Goal: Task Accomplishment & Management: Manage account settings

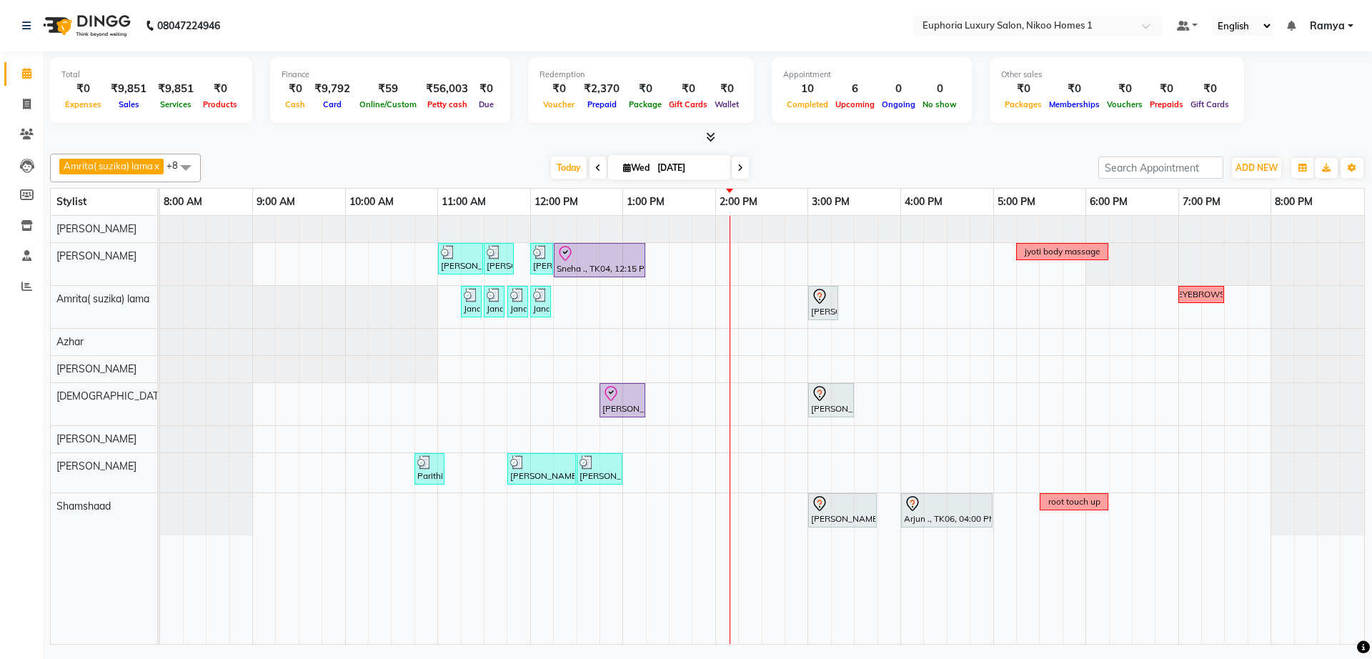
click at [595, 171] on icon at bounding box center [598, 168] width 6 height 9
type input "02-09-2025"
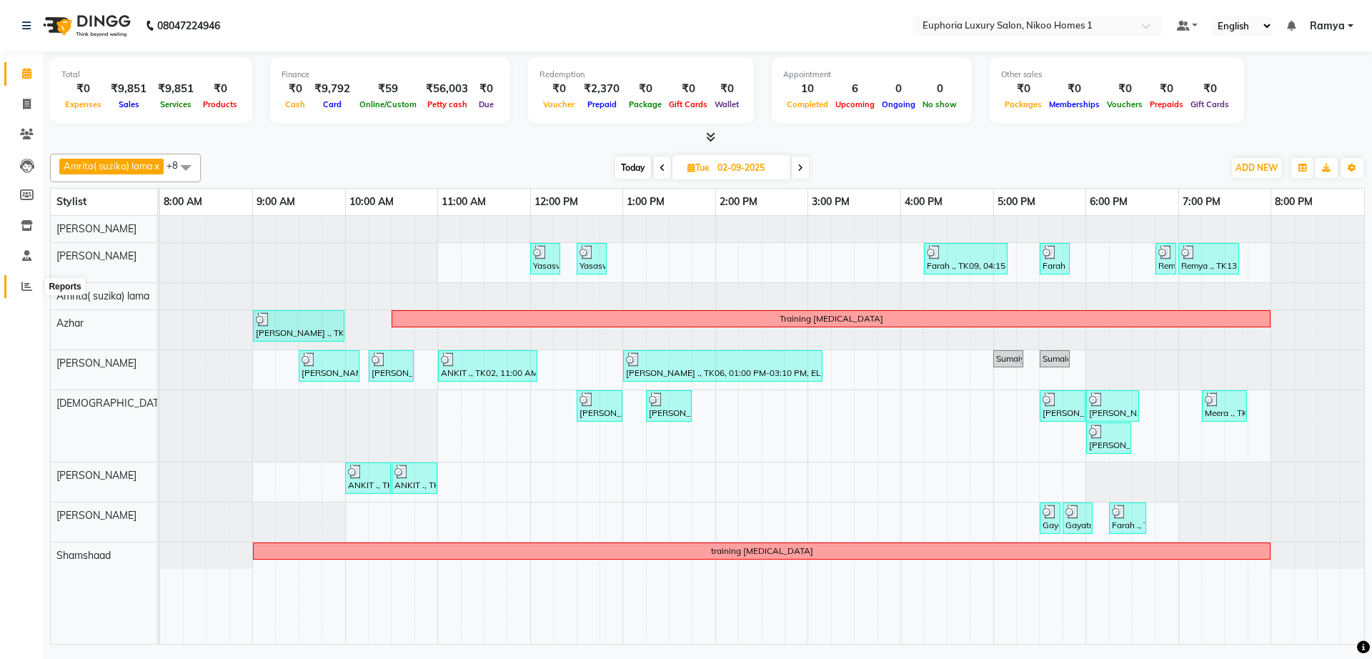
click at [19, 284] on span at bounding box center [26, 287] width 25 height 16
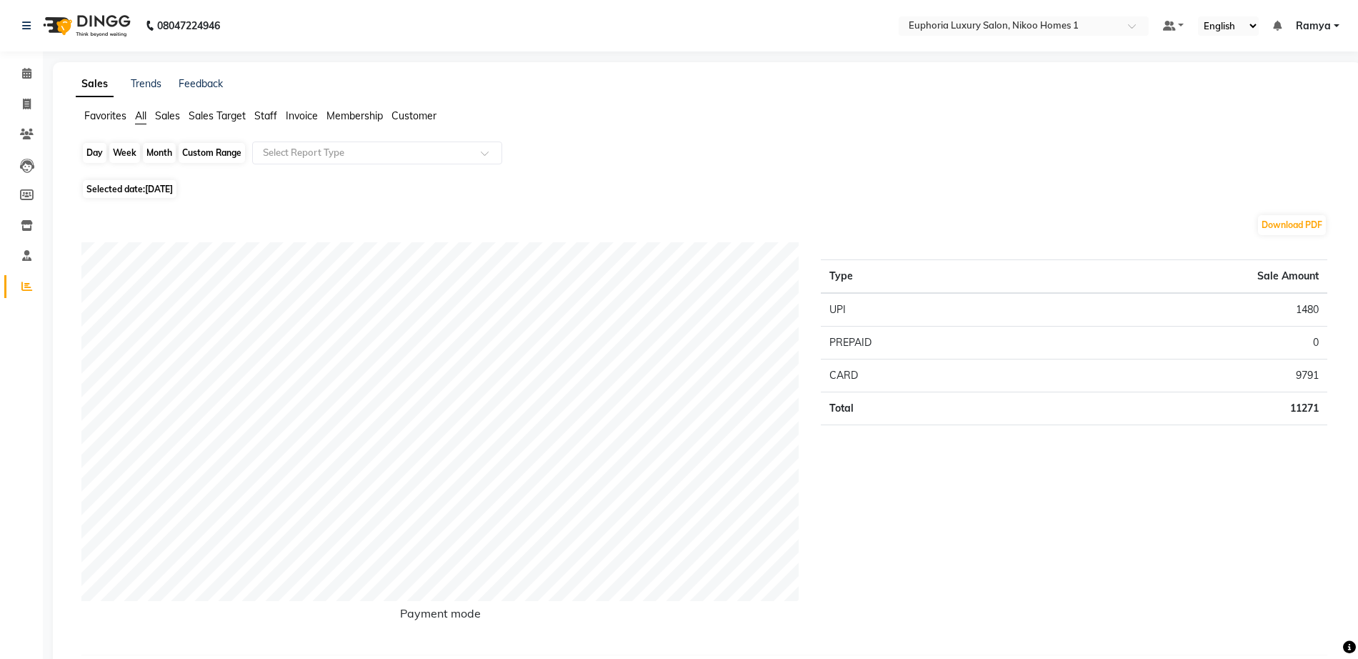
click at [89, 152] on div "Day" at bounding box center [95, 153] width 24 height 20
select select "9"
select select "2025"
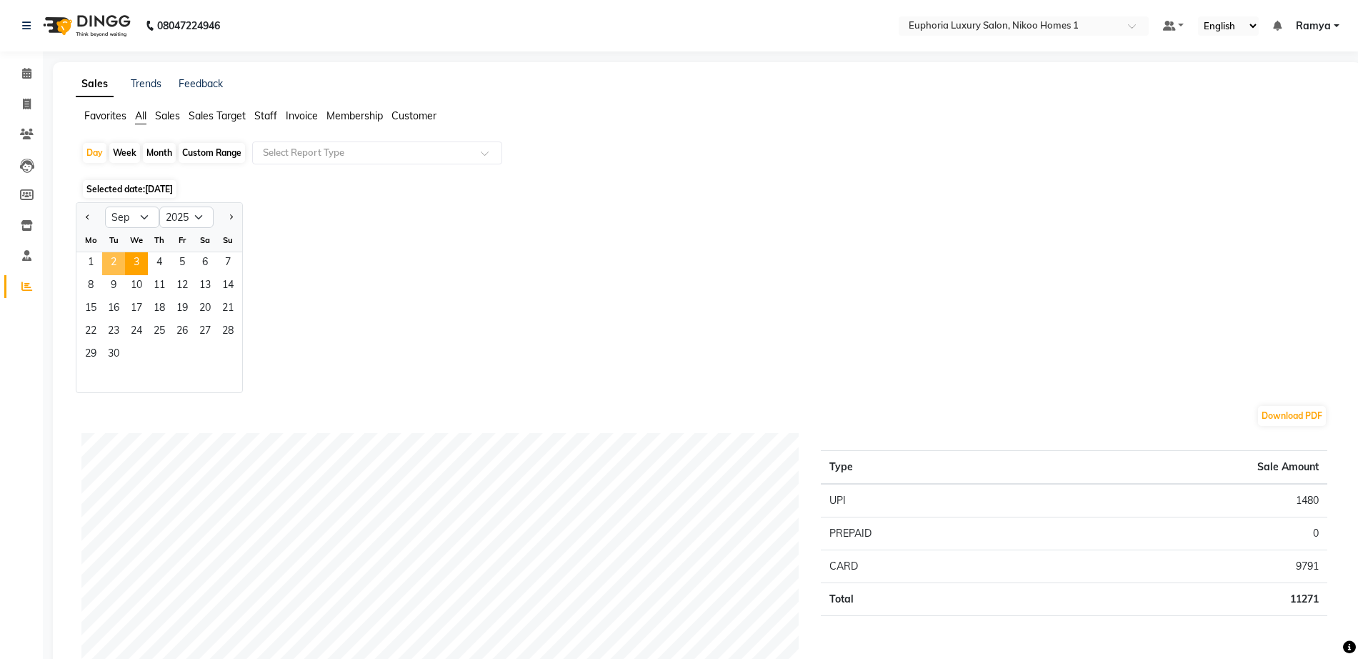
click at [107, 257] on span "2" at bounding box center [113, 263] width 23 height 23
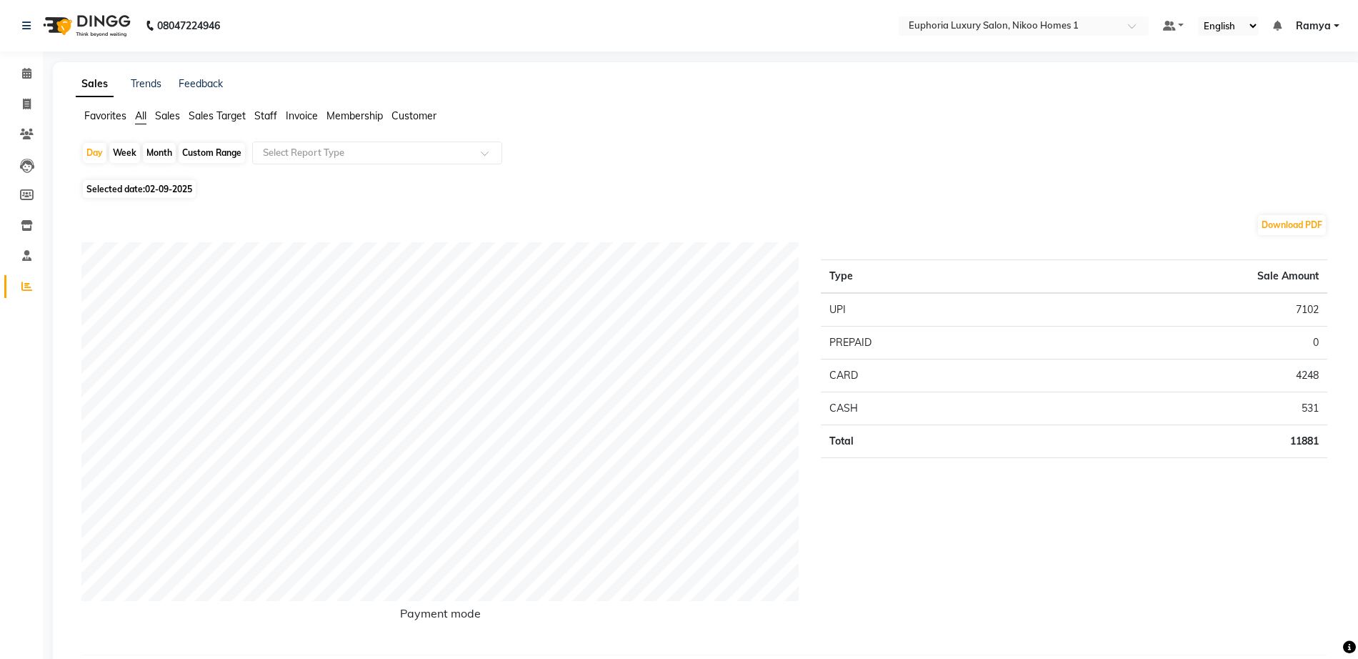
click at [270, 114] on span "Staff" at bounding box center [265, 115] width 23 height 13
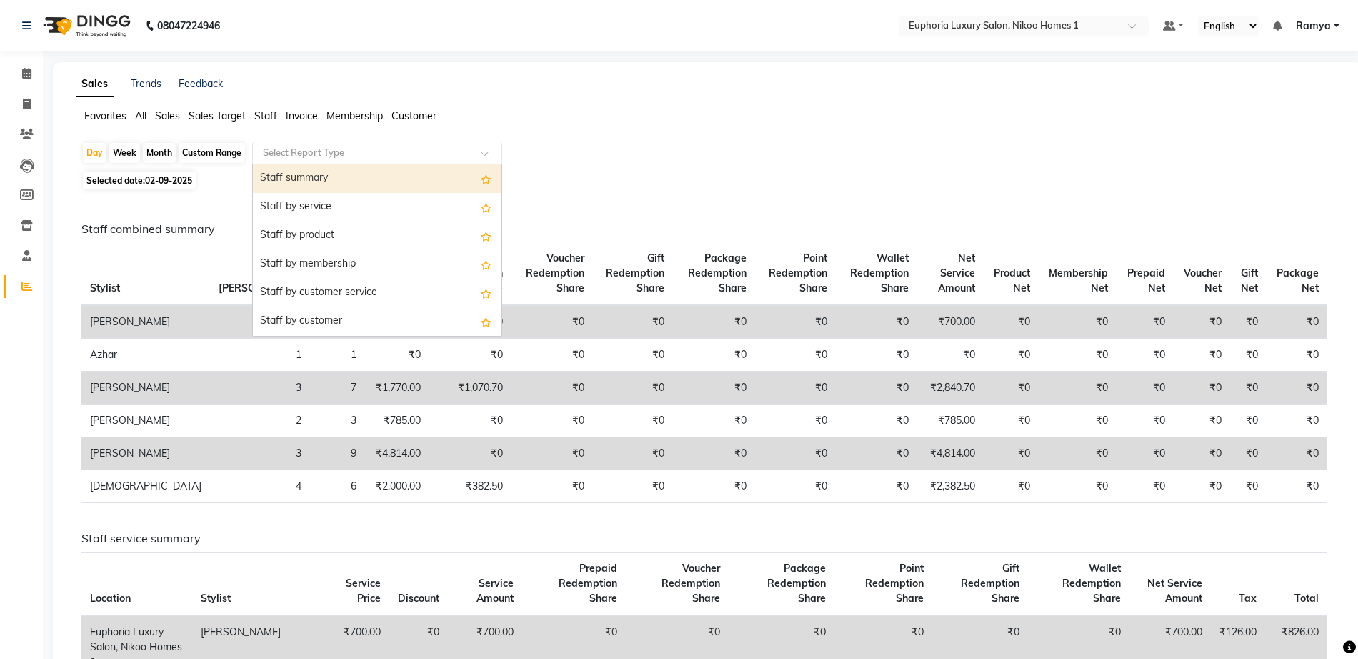
click at [332, 150] on input "text" at bounding box center [363, 153] width 206 height 14
click at [319, 184] on div "Staff summary" at bounding box center [377, 178] width 249 height 29
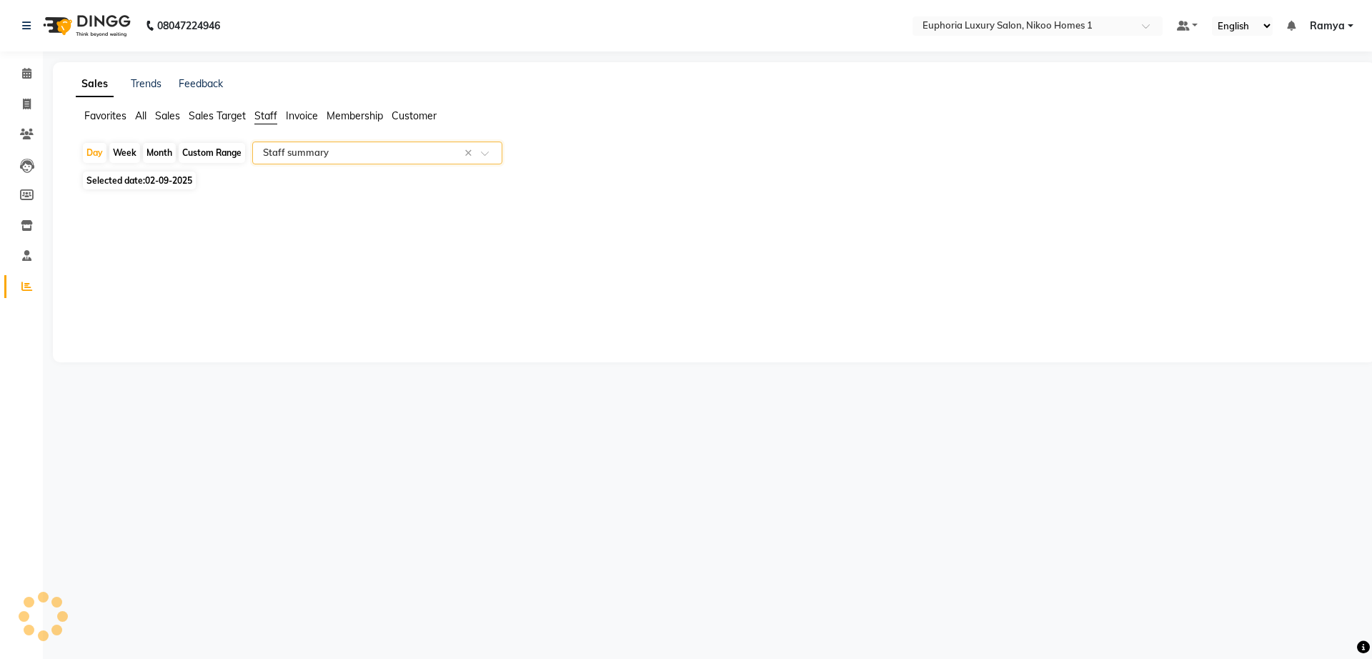
select select "full_report"
select select "csv"
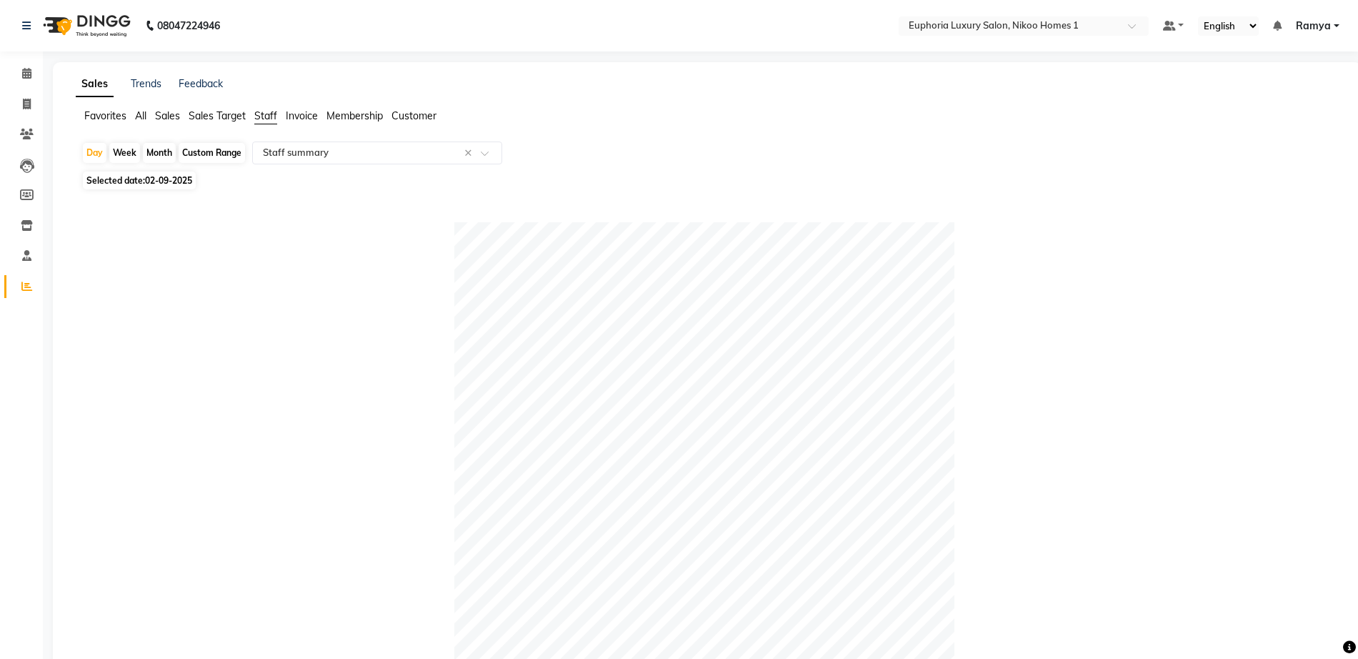
drag, startPoint x: 1358, startPoint y: 332, endPoint x: 1361, endPoint y: 260, distance: 71.5
click at [1358, 260] on html "08047224946 Select Location × Euphoria Luxury Salon, Nikoo Homes 1 Default Pane…" at bounding box center [679, 329] width 1358 height 659
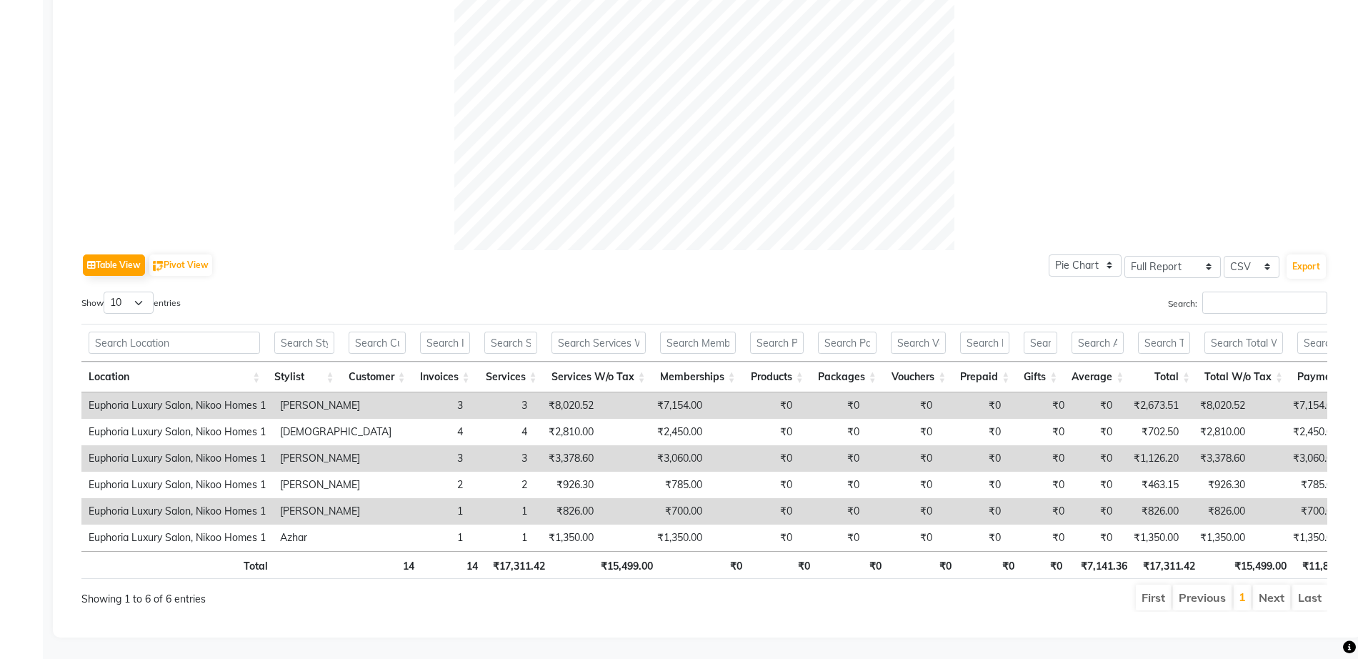
scroll to position [499, 0]
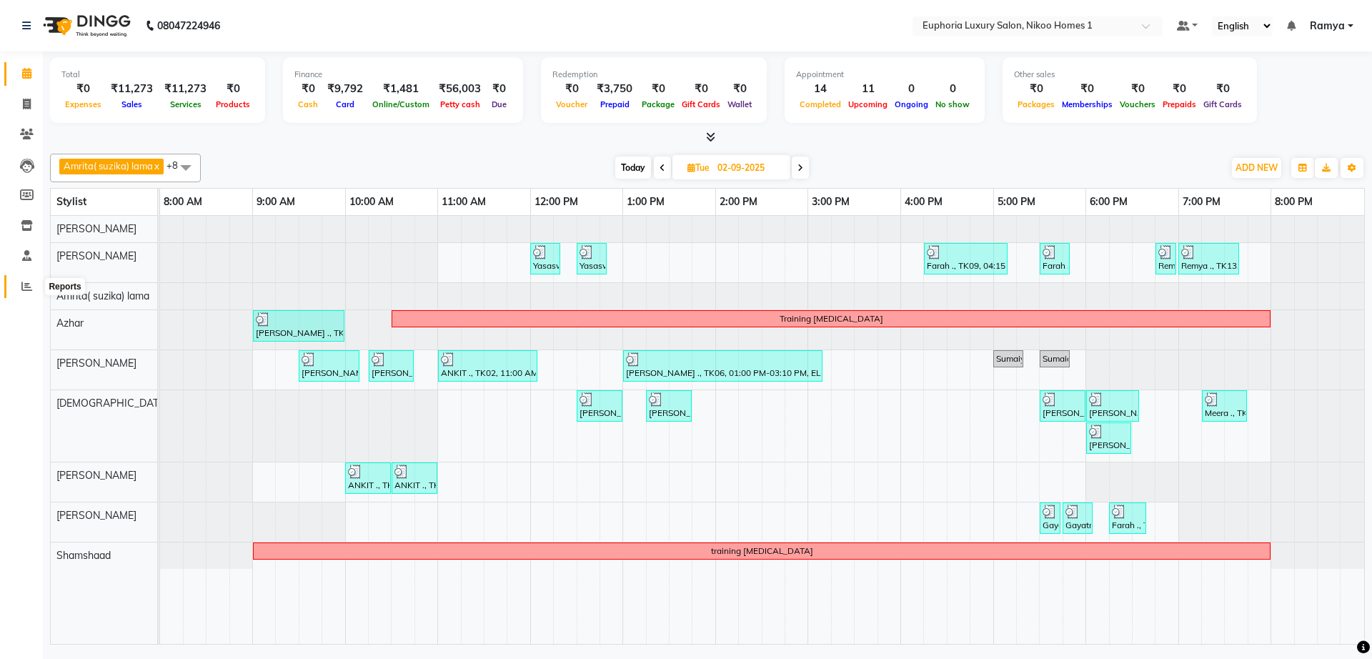
click at [21, 284] on span at bounding box center [26, 287] width 25 height 16
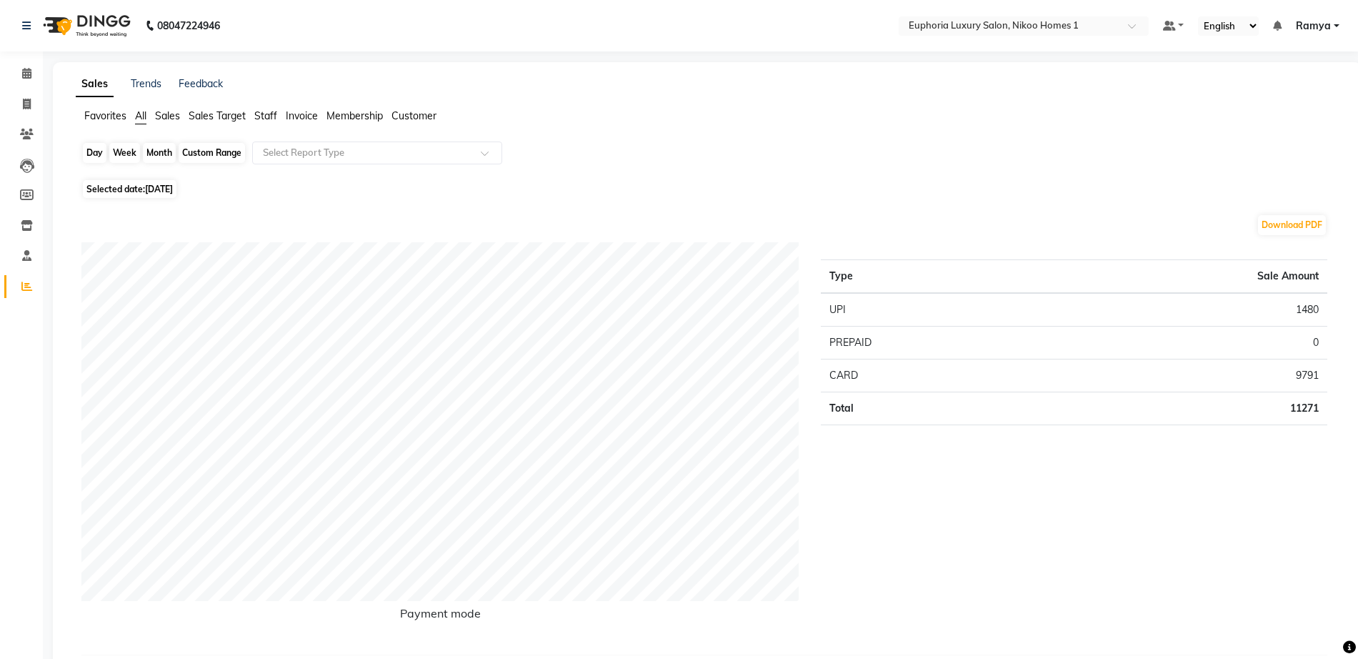
click at [96, 156] on div "Day" at bounding box center [95, 153] width 24 height 20
select select "9"
select select "2025"
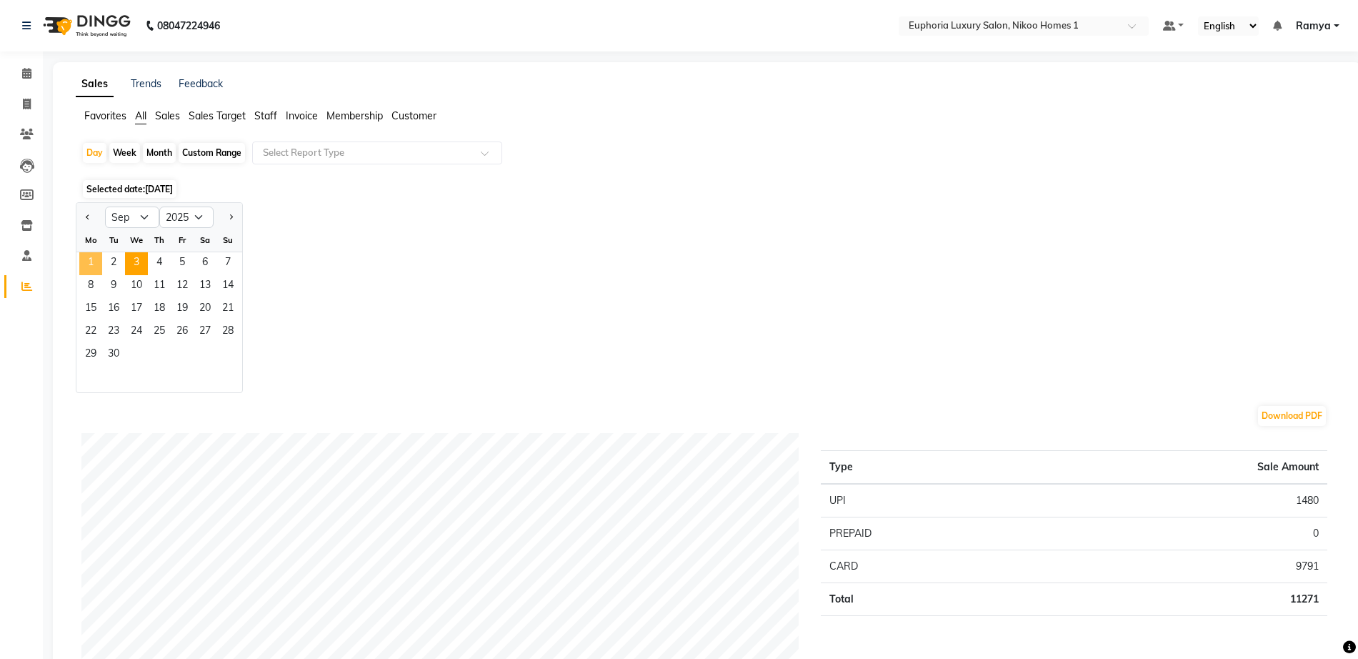
click at [87, 267] on span "1" at bounding box center [90, 263] width 23 height 23
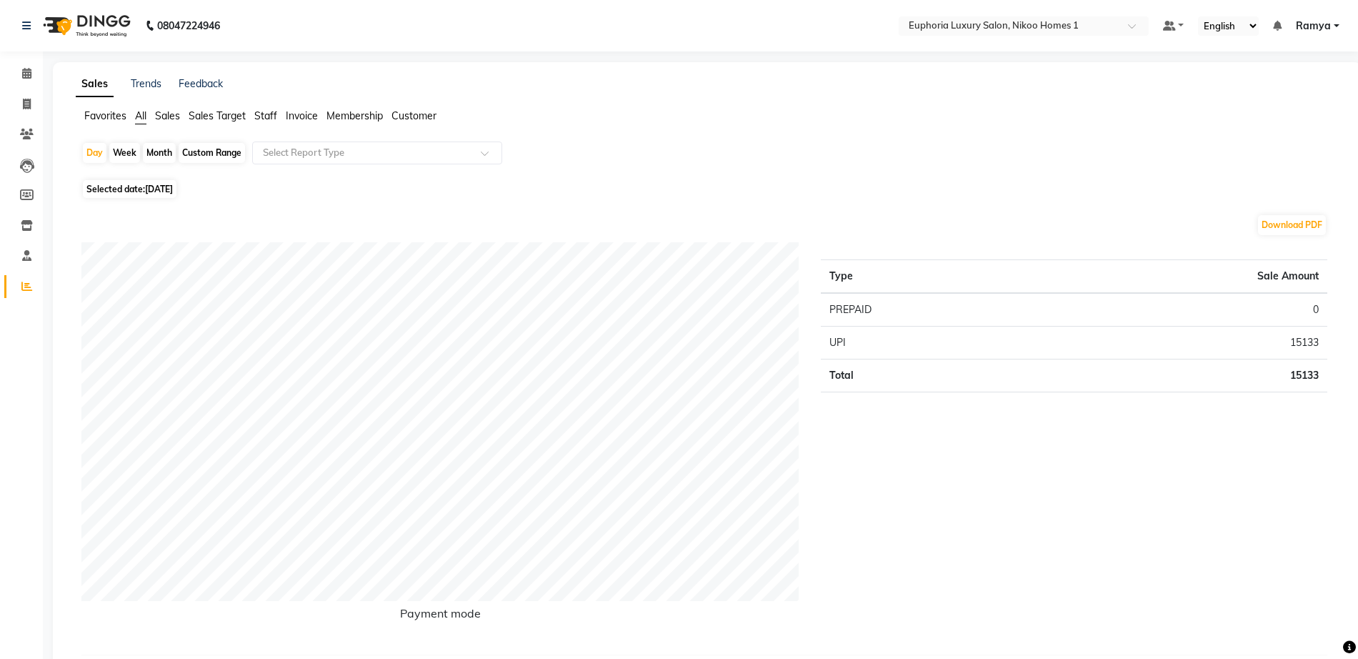
click at [261, 111] on span "Staff" at bounding box center [265, 115] width 23 height 13
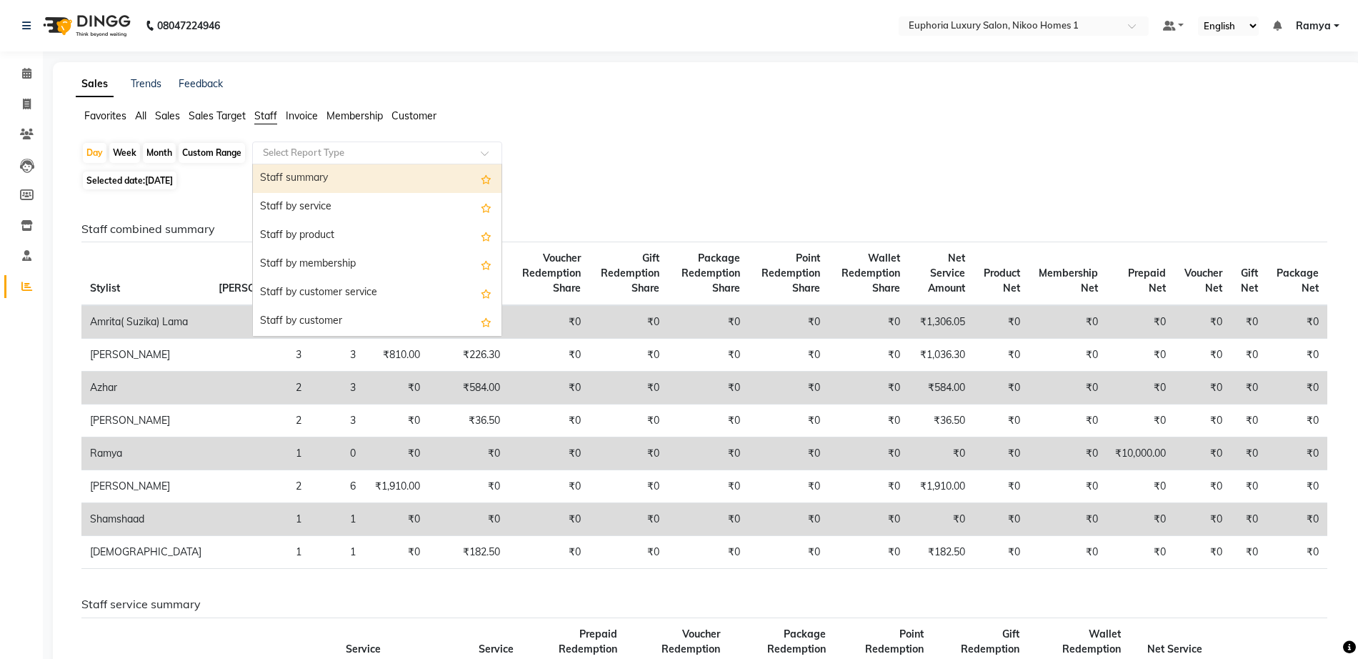
click at [302, 149] on input "text" at bounding box center [363, 153] width 206 height 14
click at [304, 181] on div "Staff summary" at bounding box center [377, 178] width 249 height 29
select select "full_report"
select select "csv"
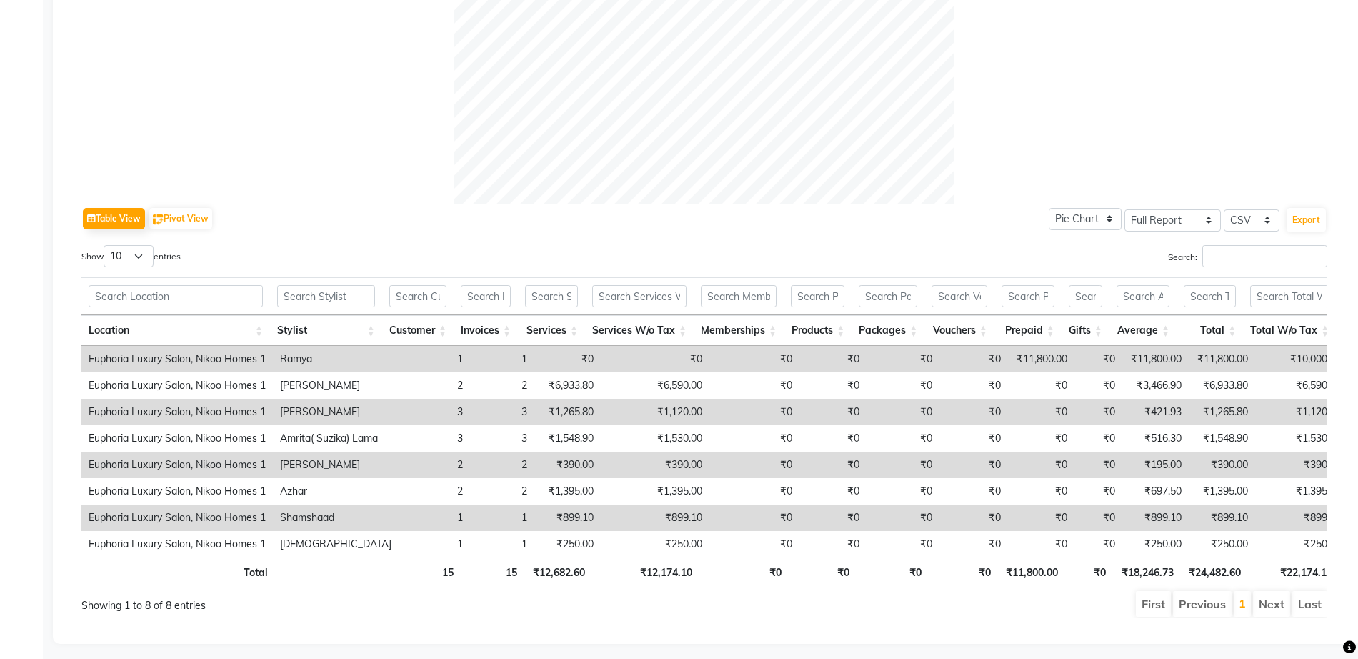
scroll to position [523, 0]
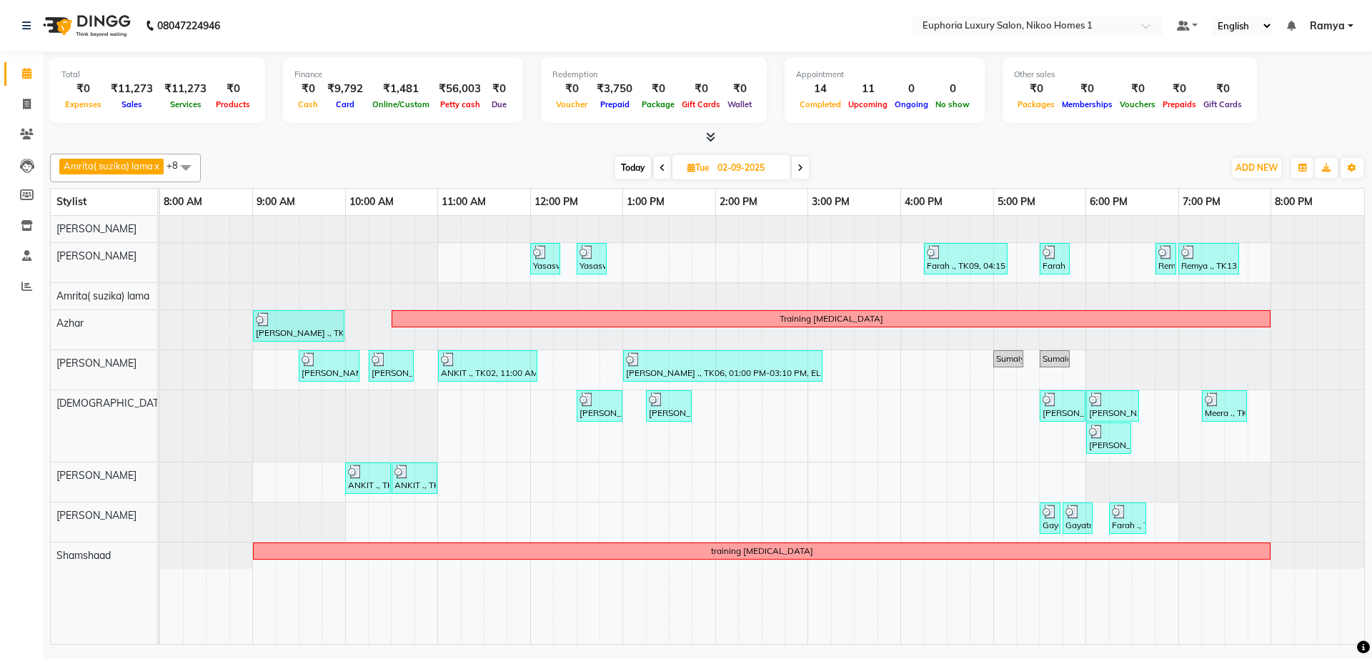
click at [798, 174] on span at bounding box center [800, 167] width 17 height 22
type input "[DATE]"
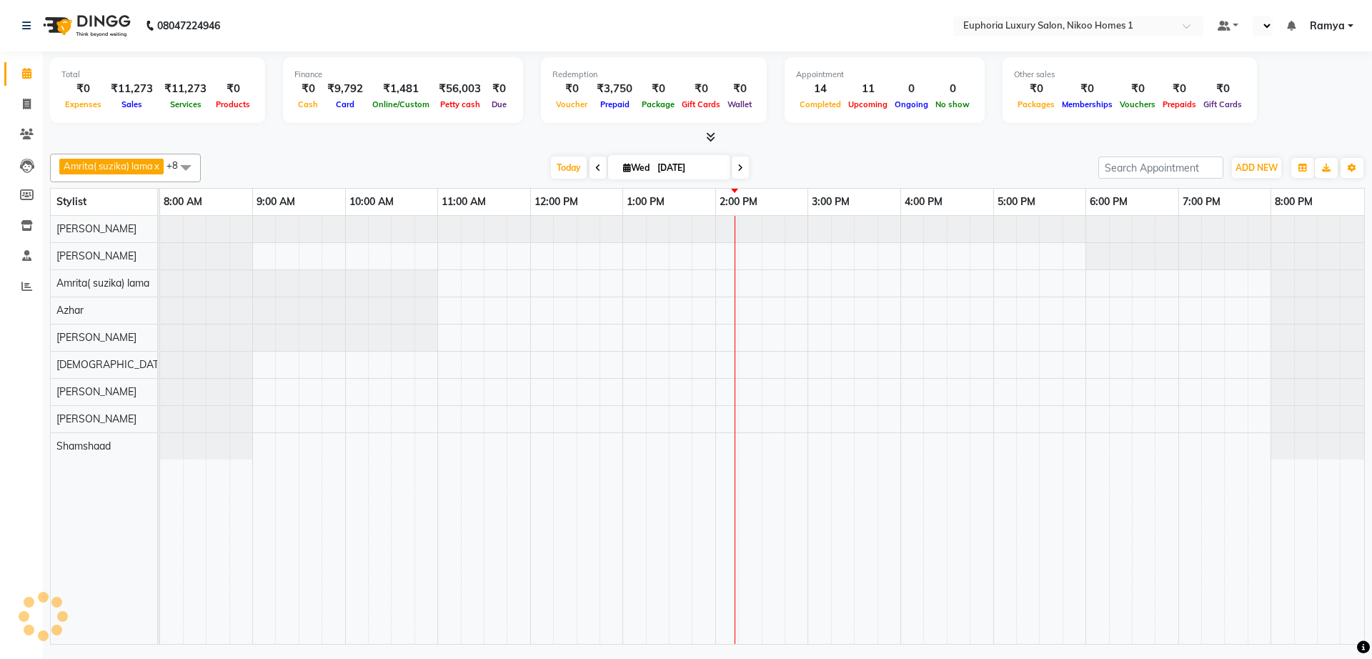
select select "en"
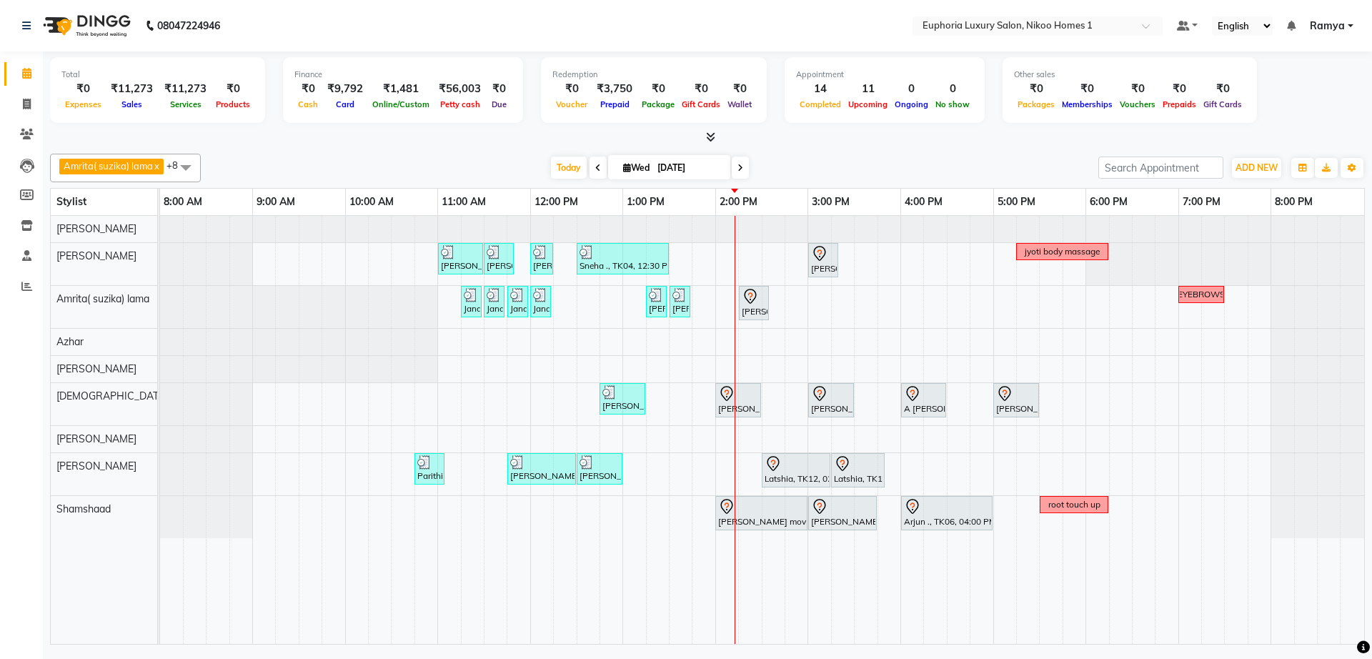
click at [714, 141] on icon at bounding box center [710, 136] width 9 height 11
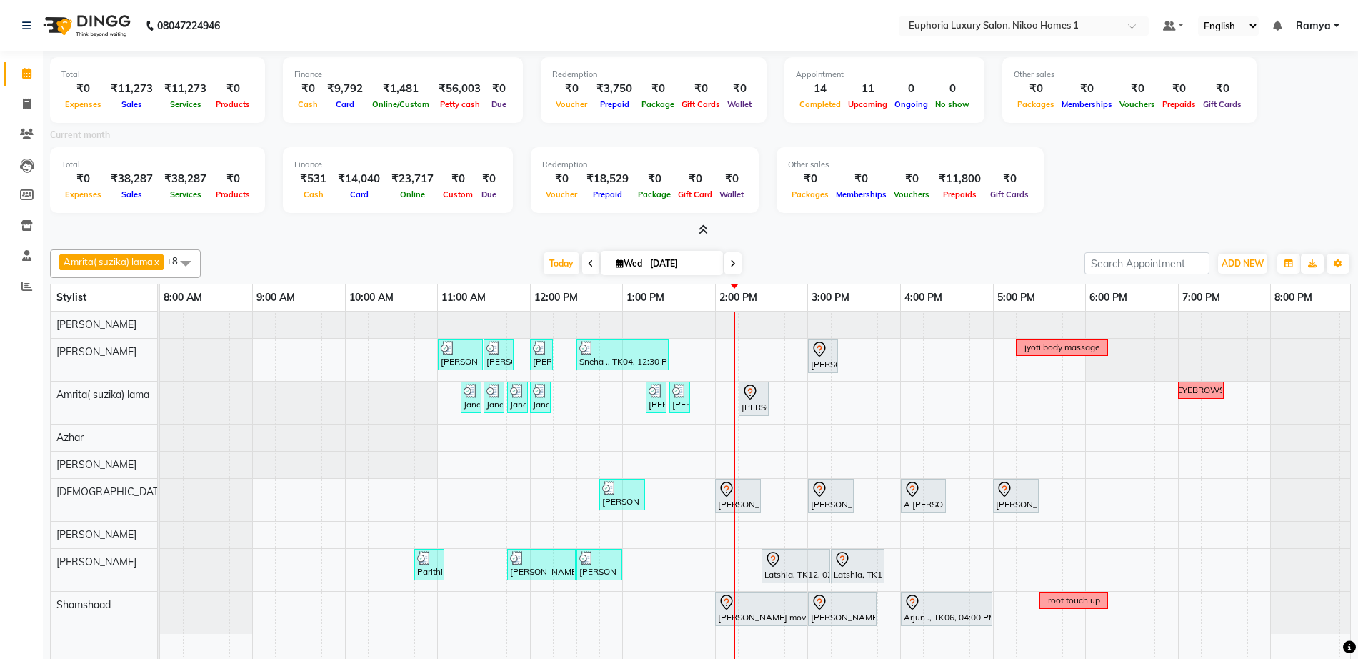
click at [702, 228] on icon at bounding box center [703, 229] width 9 height 11
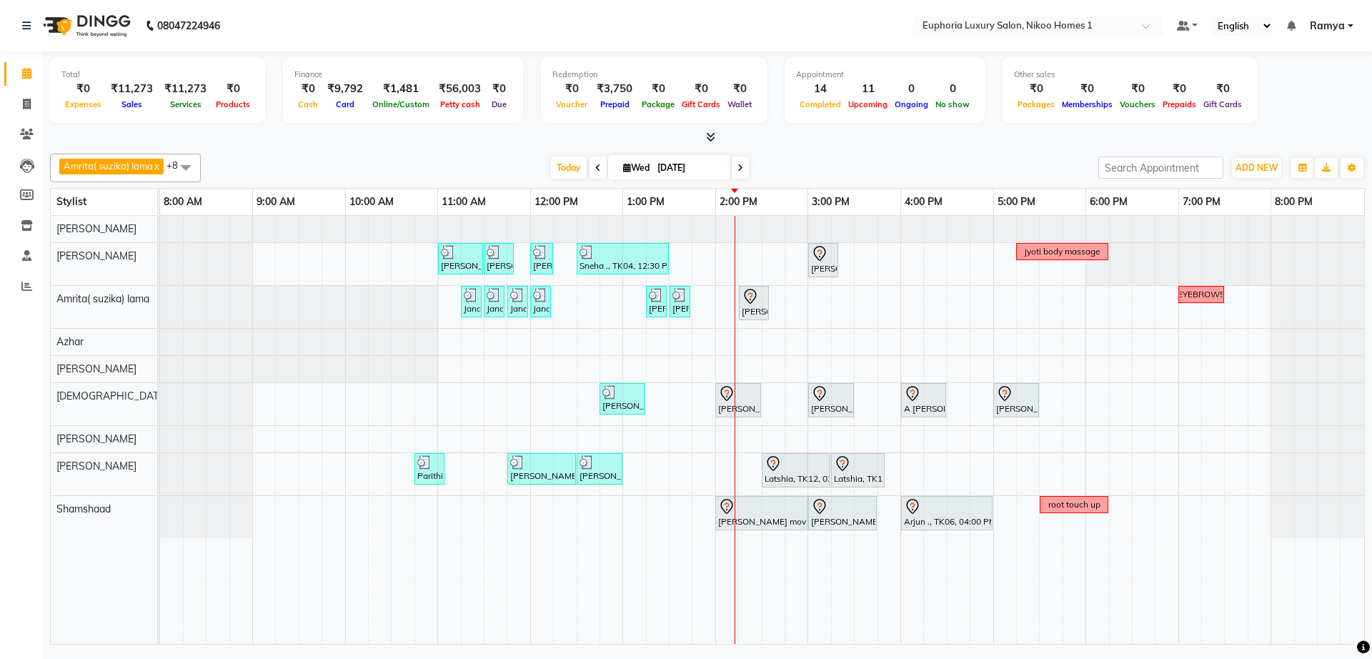
click at [737, 166] on icon at bounding box center [740, 168] width 6 height 9
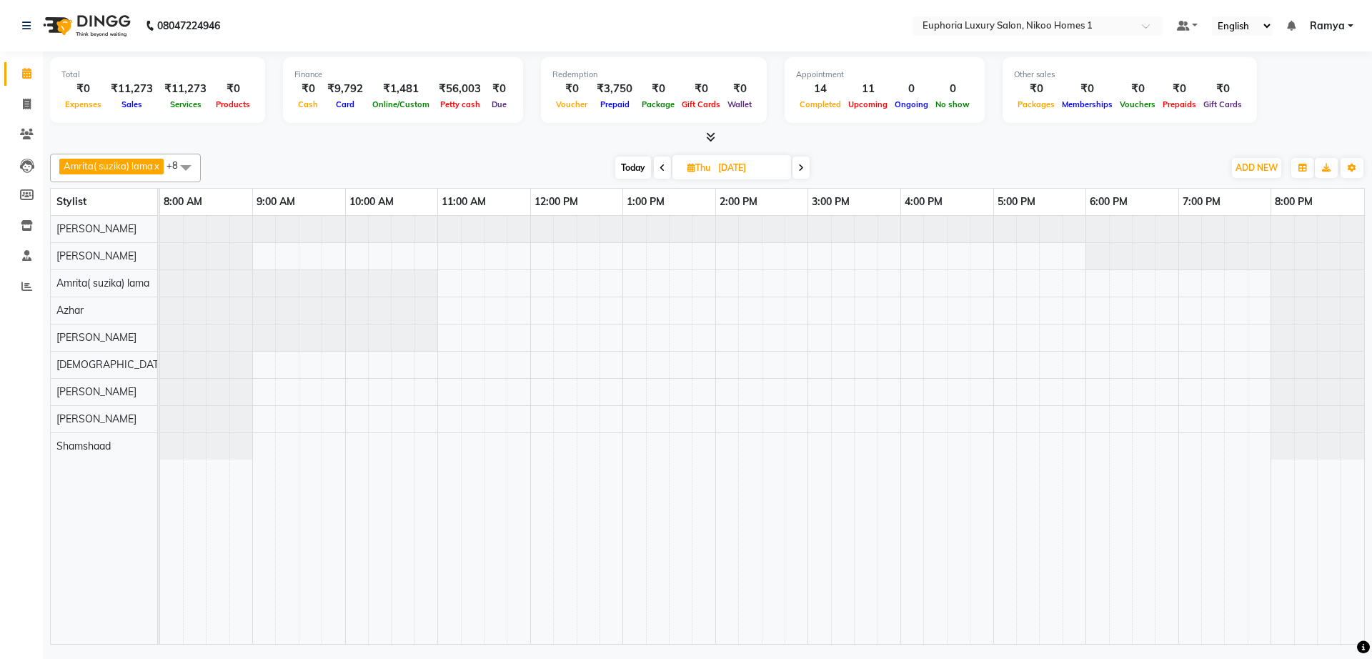
click at [803, 170] on icon at bounding box center [801, 168] width 6 height 9
click at [637, 166] on span "Today" at bounding box center [635, 167] width 36 height 22
type input "[DATE]"
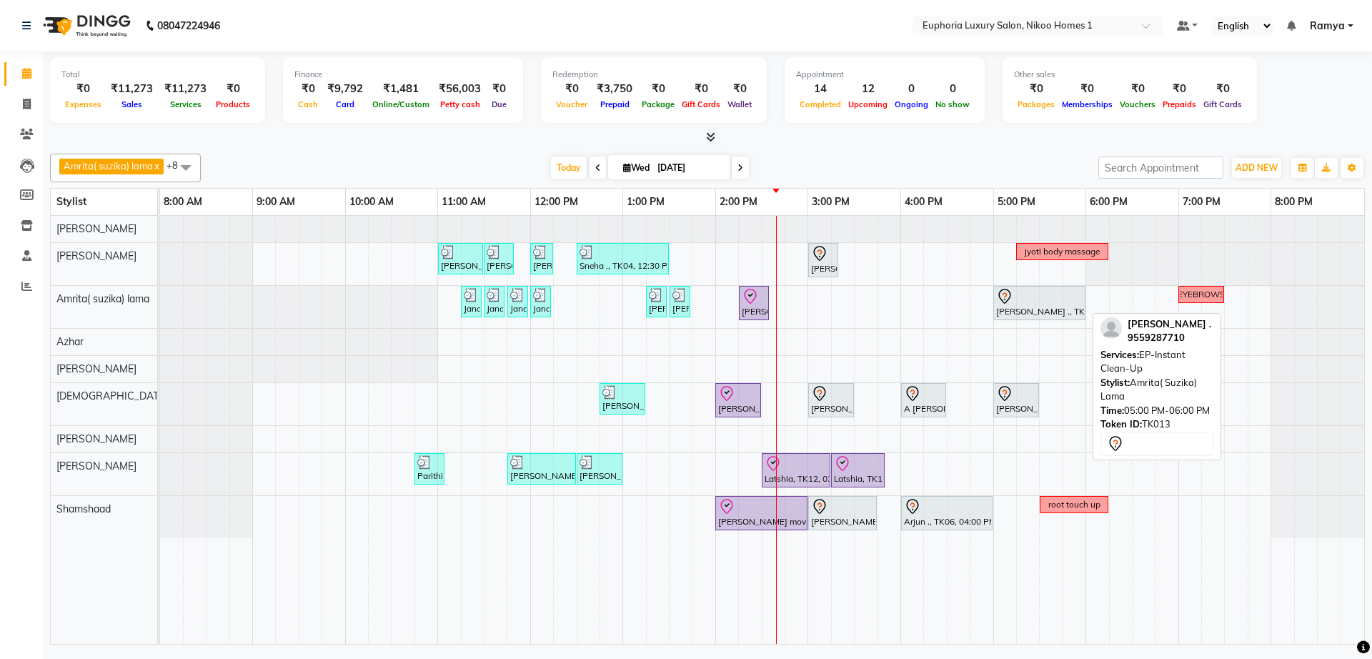
click at [1032, 298] on div at bounding box center [1039, 296] width 86 height 17
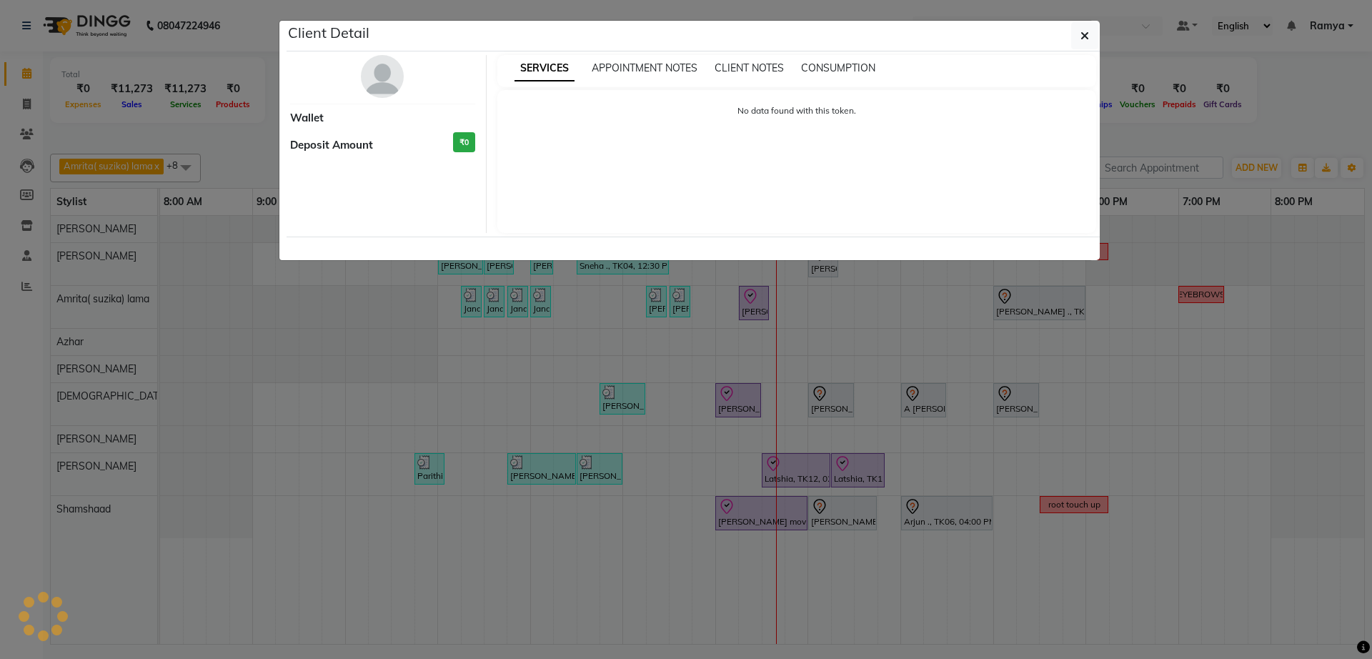
select select "7"
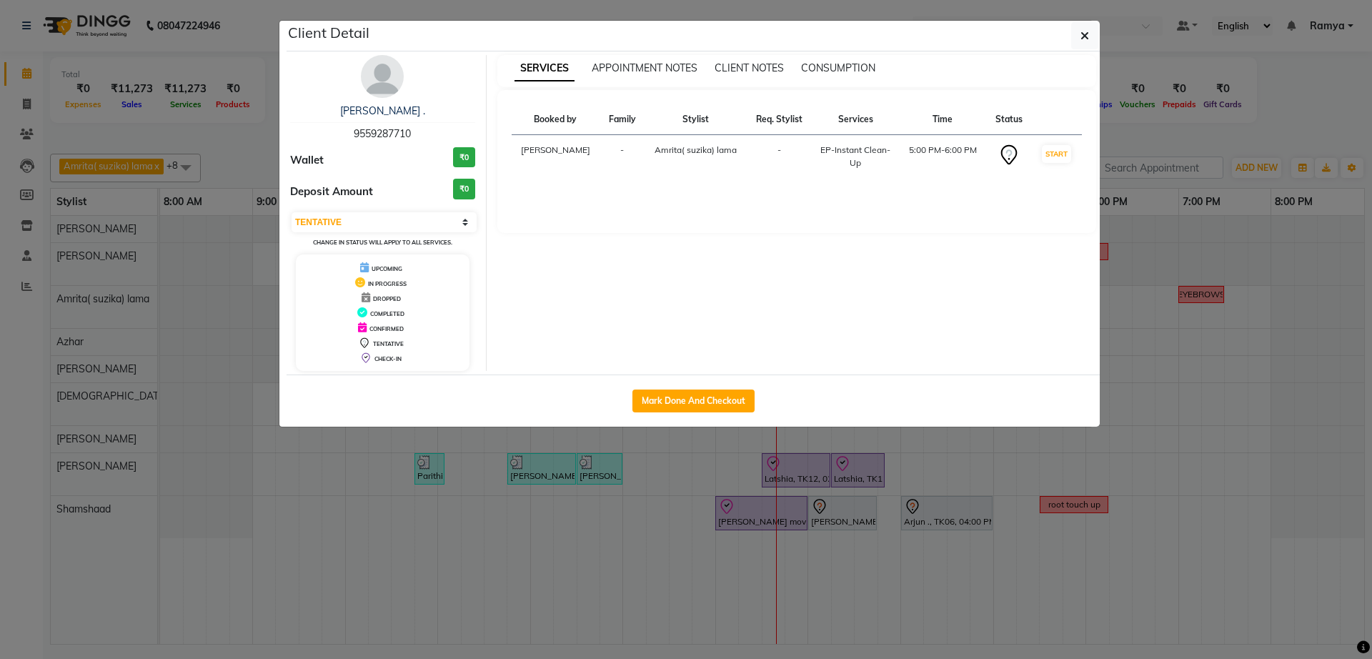
click at [379, 98] on div "APORVA . 9559287710 Wallet ₹0 Deposit Amount ₹0 Select IN SERVICE CONFIRMED TEN…" at bounding box center [382, 213] width 207 height 316
click at [379, 106] on link "APORVA ." at bounding box center [382, 110] width 85 height 13
